Goal: Task Accomplishment & Management: Use online tool/utility

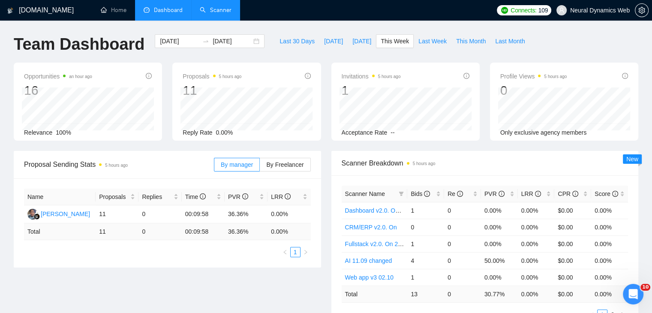
click at [206, 11] on link "Scanner" at bounding box center [216, 9] width 32 height 7
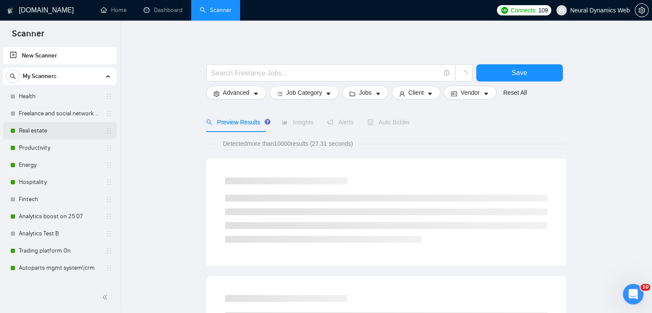
click at [48, 136] on link "Real estate" at bounding box center [59, 130] width 81 height 17
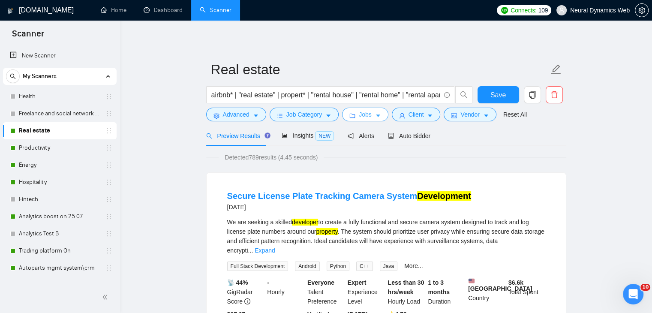
click at [355, 114] on button "Jobs" at bounding box center [365, 115] width 46 height 14
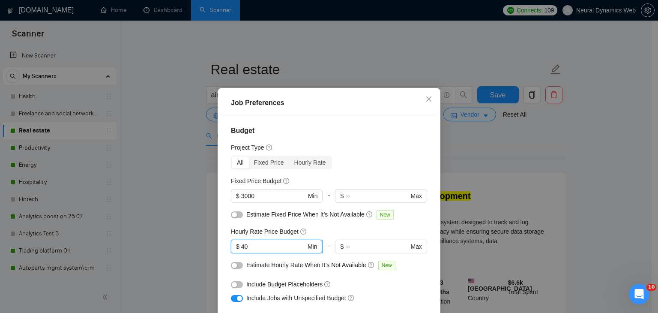
drag, startPoint x: 247, startPoint y: 244, endPoint x: 234, endPoint y: 247, distance: 12.9
click at [234, 247] on span "$ 40 Min" at bounding box center [276, 246] width 91 height 14
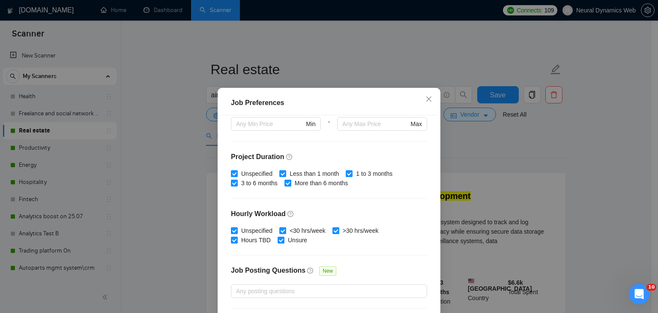
scroll to position [264, 0]
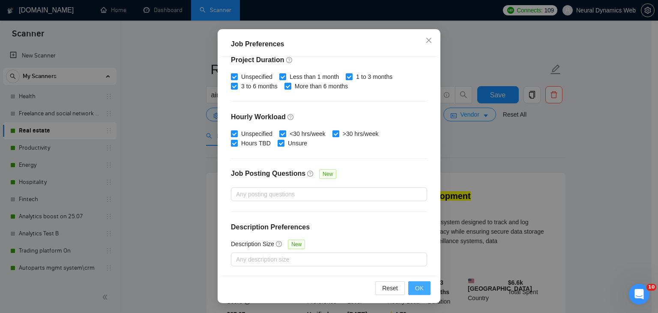
type input "35"
click at [420, 292] on span "OK" at bounding box center [419, 287] width 9 height 9
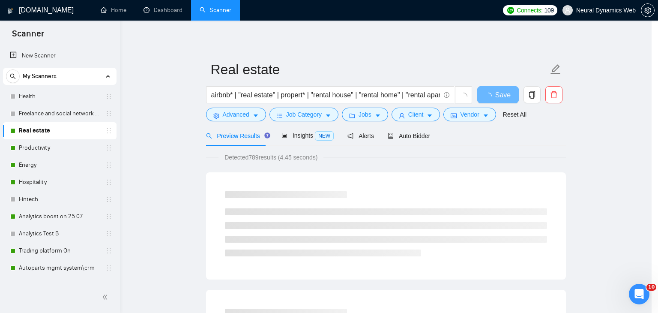
scroll to position [22, 0]
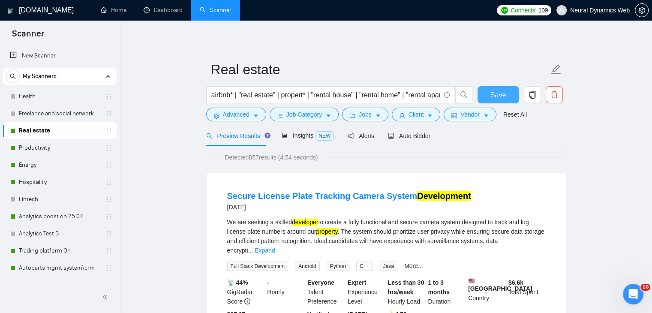
click at [492, 100] on span "Save" at bounding box center [497, 95] width 15 height 11
drag, startPoint x: 34, startPoint y: 151, endPoint x: 294, endPoint y: 120, distance: 261.9
click at [34, 151] on link "Productivity" at bounding box center [59, 147] width 81 height 17
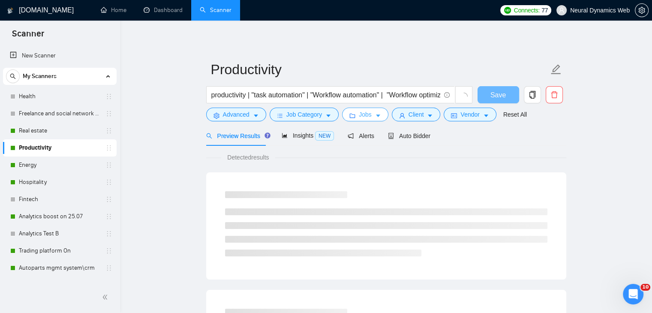
click at [352, 114] on icon "folder" at bounding box center [352, 116] width 6 height 6
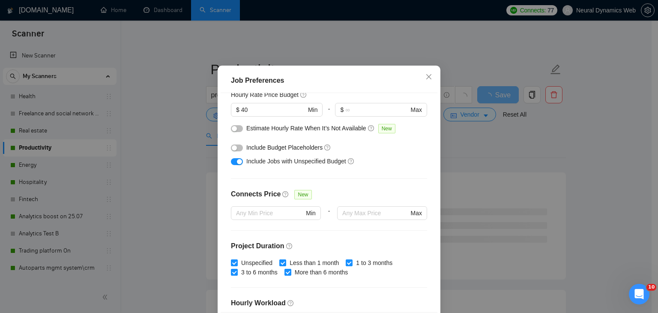
scroll to position [93, 0]
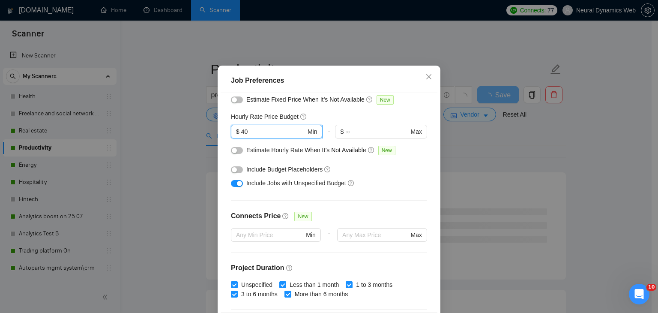
drag, startPoint x: 249, startPoint y: 153, endPoint x: 235, endPoint y: 157, distance: 14.7
click at [235, 138] on span "$ 40 Min" at bounding box center [276, 132] width 91 height 14
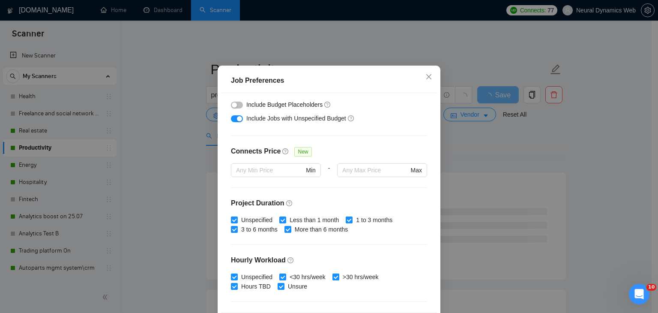
scroll to position [264, 0]
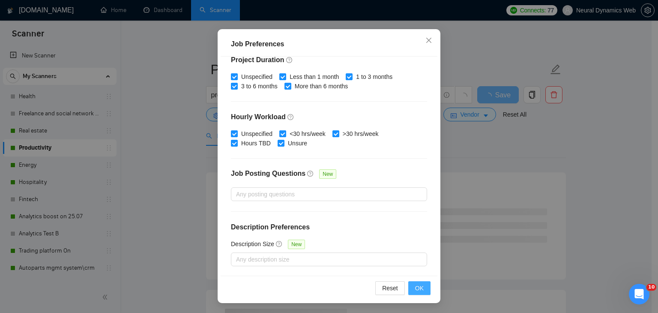
type input "35"
click at [419, 292] on span "OK" at bounding box center [419, 287] width 9 height 9
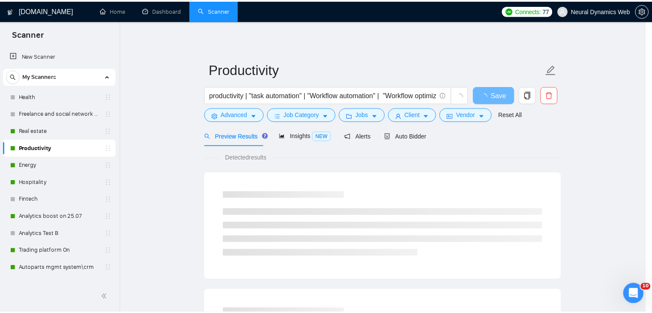
scroll to position [22, 0]
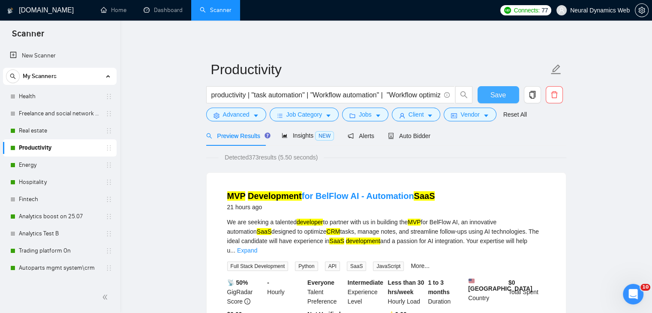
click at [497, 95] on span "Save" at bounding box center [497, 95] width 15 height 11
